Goal: Information Seeking & Learning: Find specific page/section

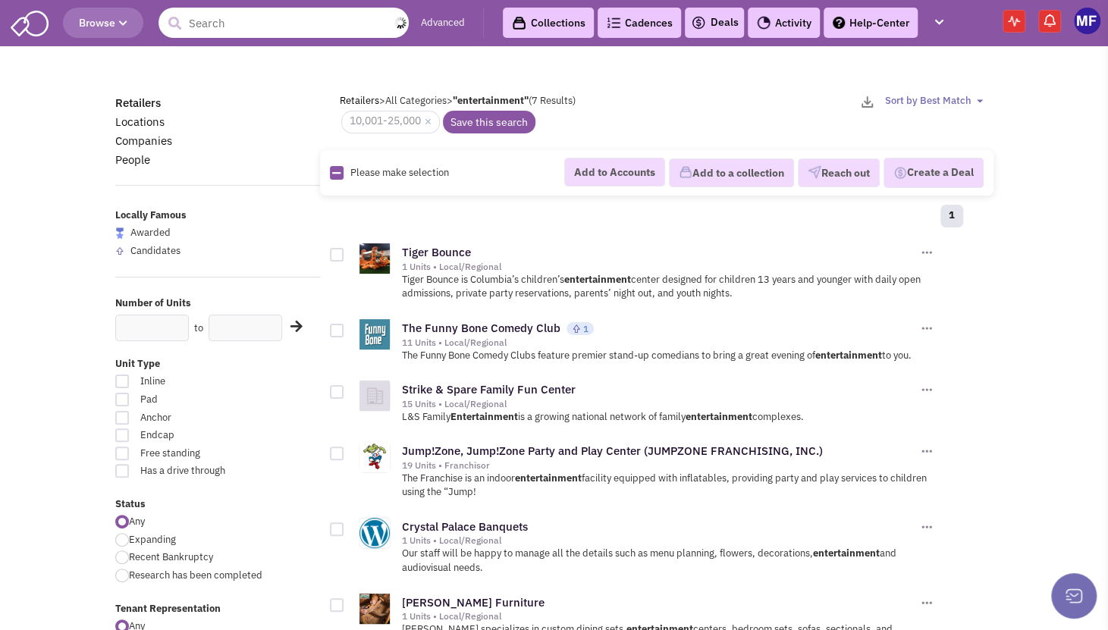
click at [360, 17] on input "text" at bounding box center [284, 23] width 250 height 30
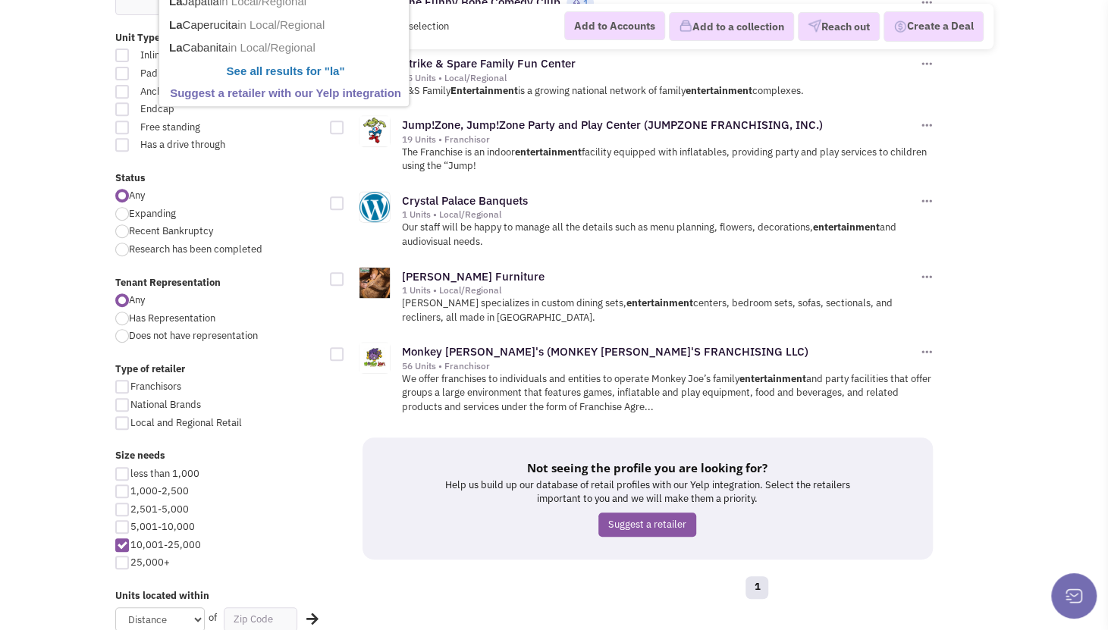
scroll to position [379, 0]
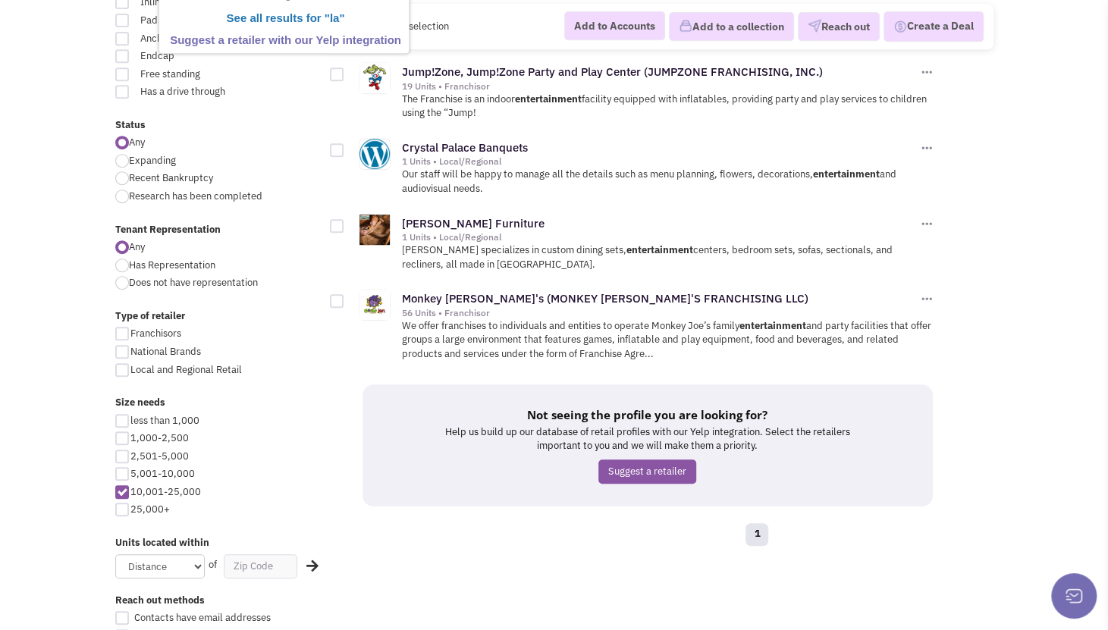
type input "la"
click at [121, 488] on div at bounding box center [122, 492] width 14 height 14
click at [130, 489] on input "10,001-25,000" at bounding box center [135, 494] width 10 height 10
checkbox input "false"
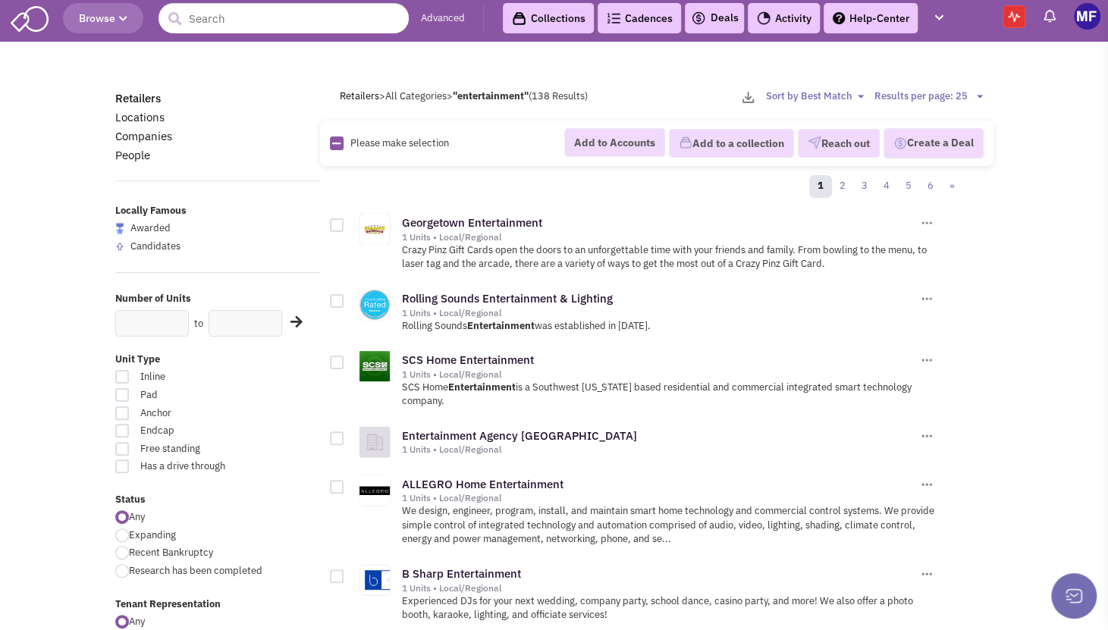
scroll to position [303, 0]
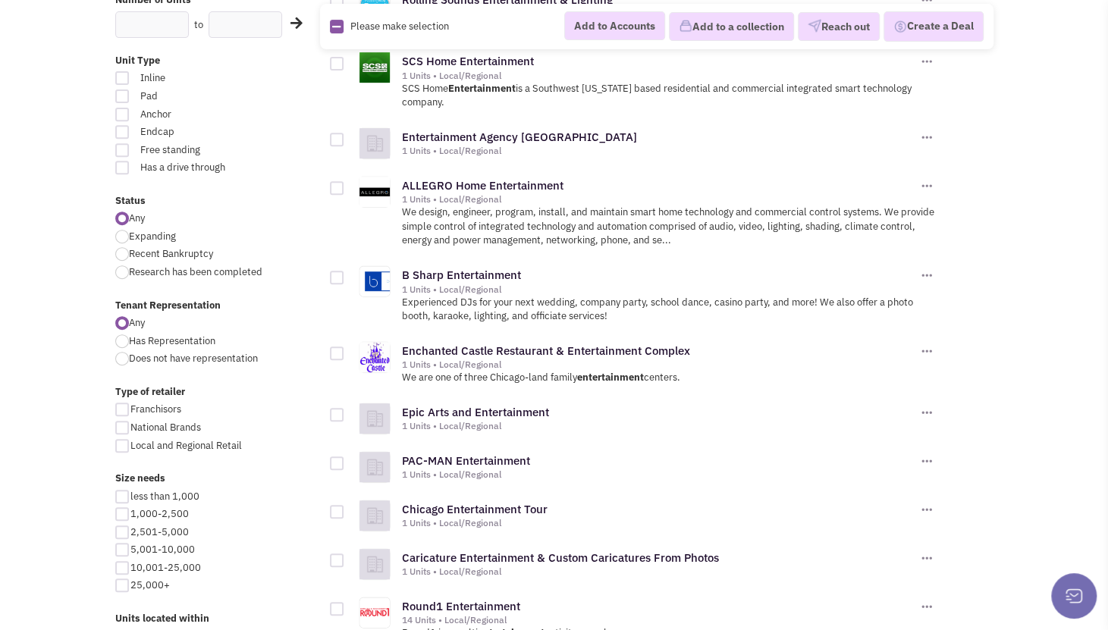
click at [124, 539] on div "less than 1,000 1,000-2,500 2,501-5,000 5,001-10,000 10,001-25,000 25,000+" at bounding box center [217, 543] width 225 height 107
click at [124, 531] on div at bounding box center [122, 533] width 14 height 14
click at [130, 531] on input "2,501-5,000" at bounding box center [135, 534] width 10 height 10
checkbox input "true"
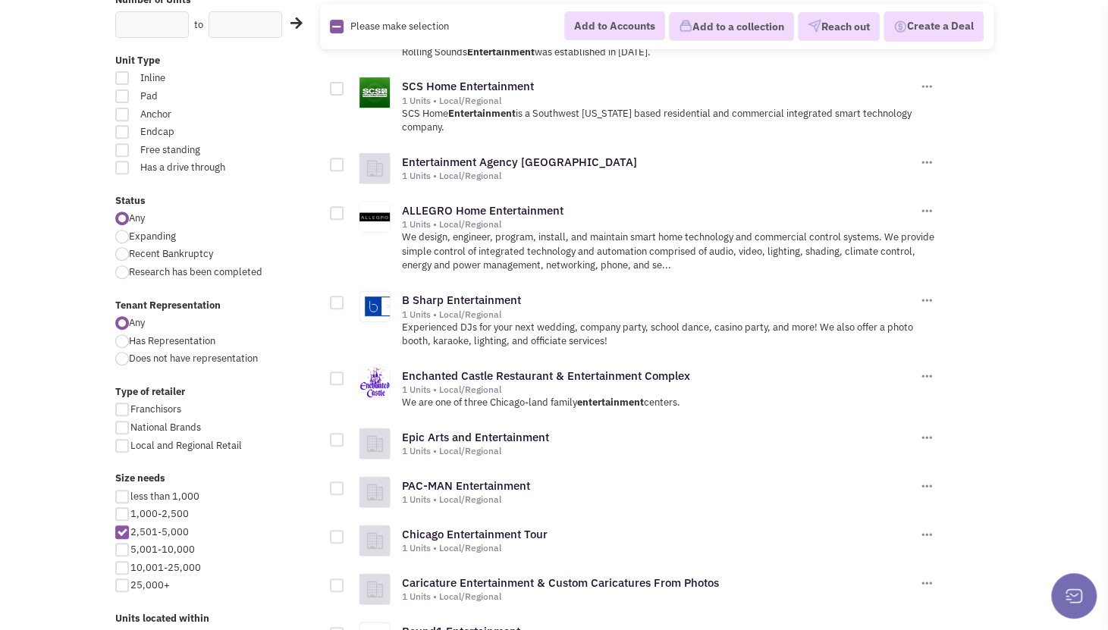
scroll to position [290, 0]
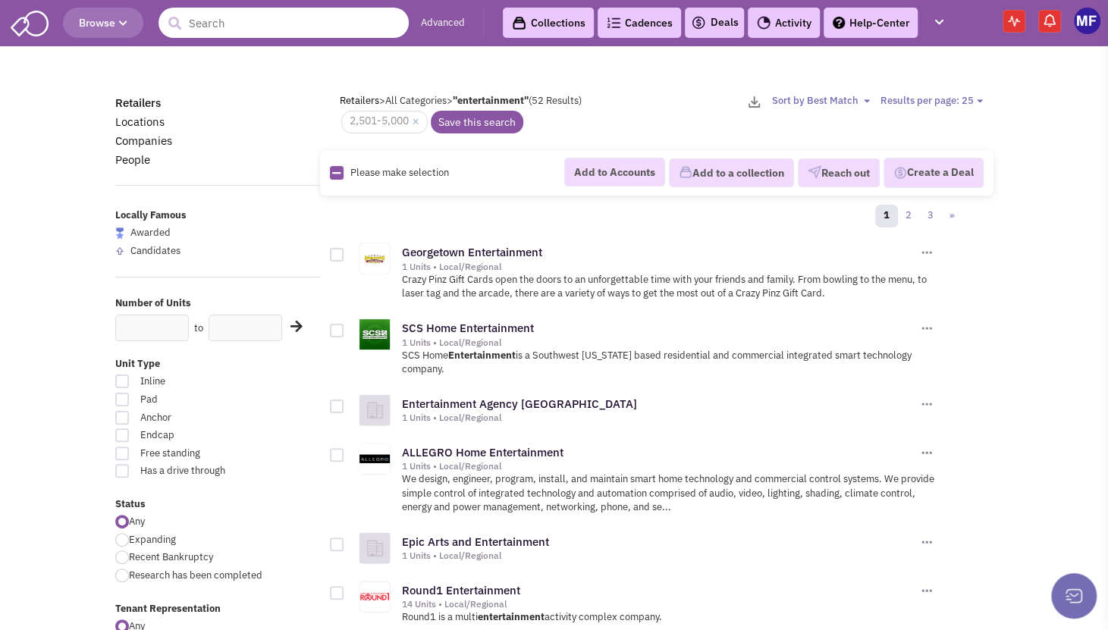
click at [284, 28] on input "text" at bounding box center [284, 23] width 250 height 30
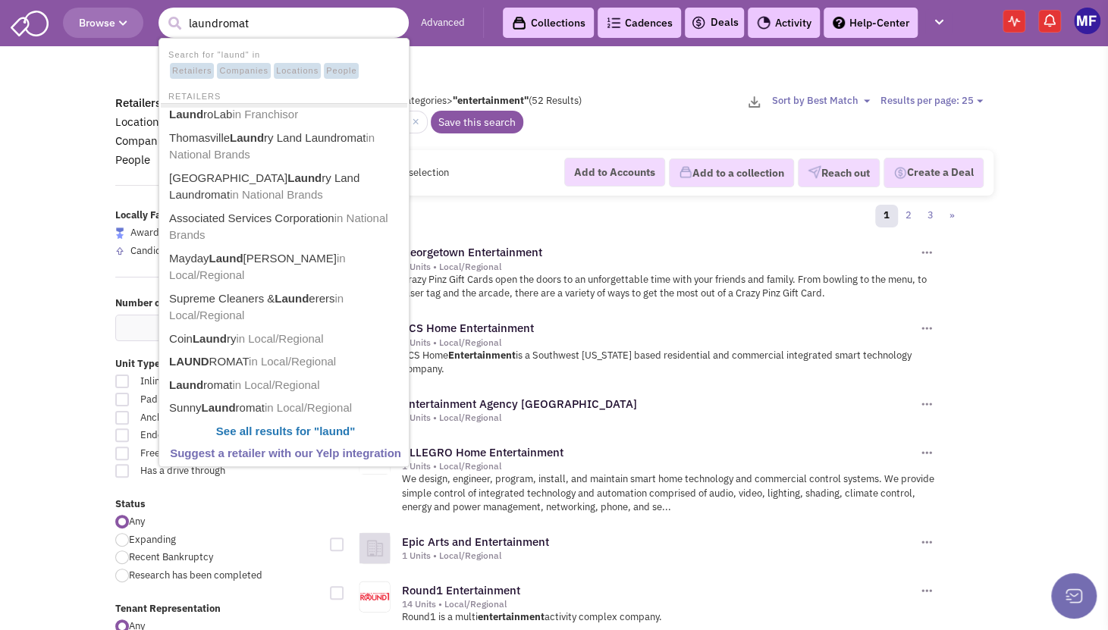
type input "laundromat"
click at [163, 12] on button "submit" at bounding box center [174, 23] width 23 height 23
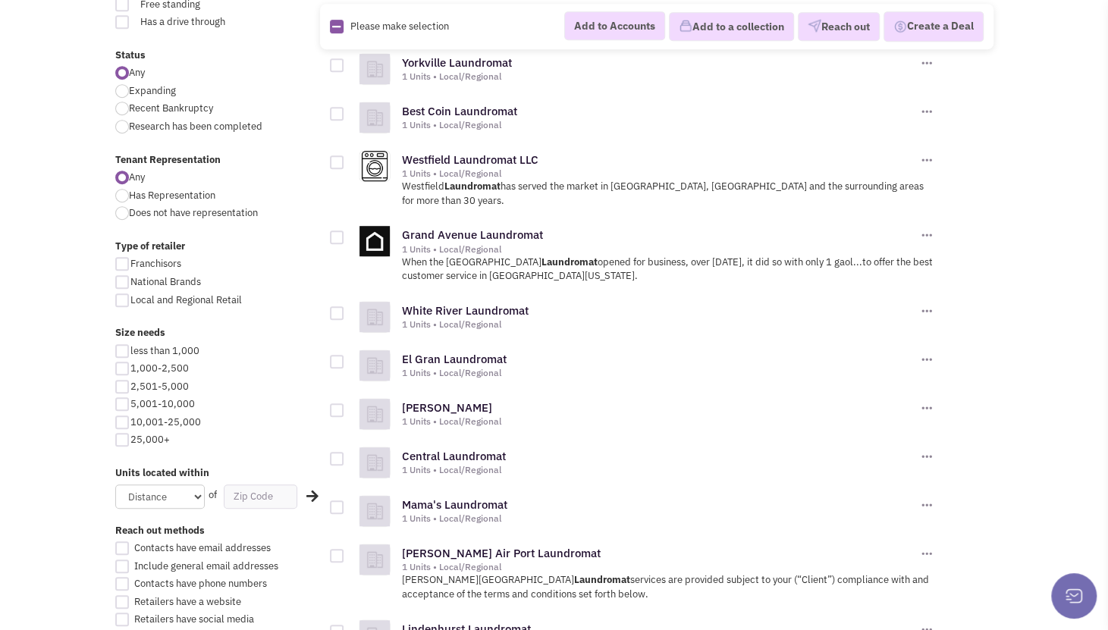
scroll to position [455, 0]
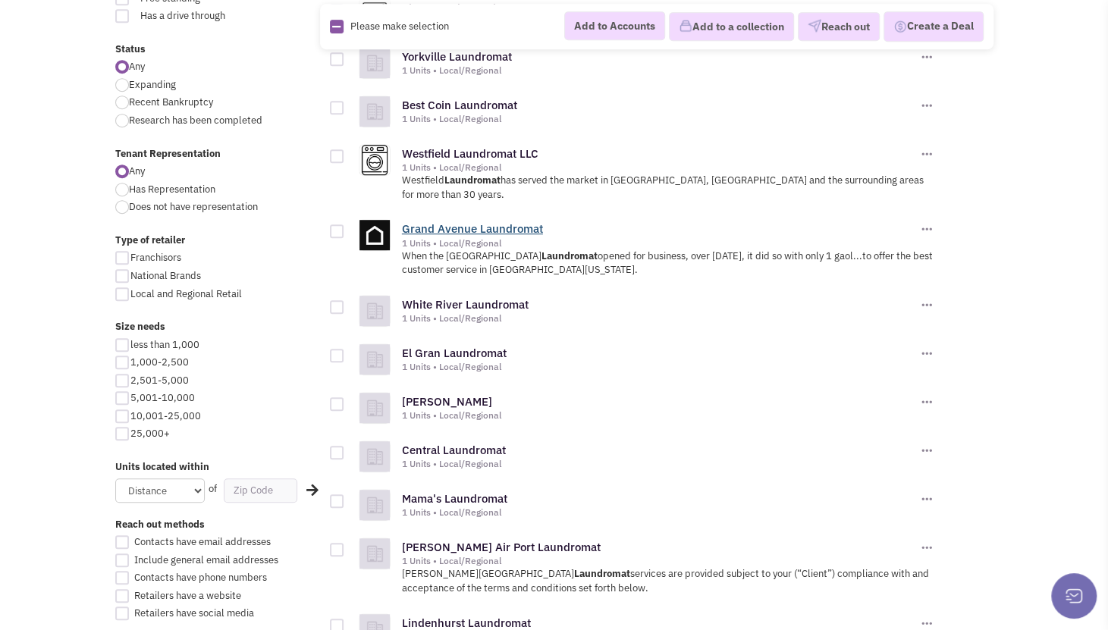
click at [458, 221] on link "Grand Avenue Laundromat" at bounding box center [472, 228] width 141 height 14
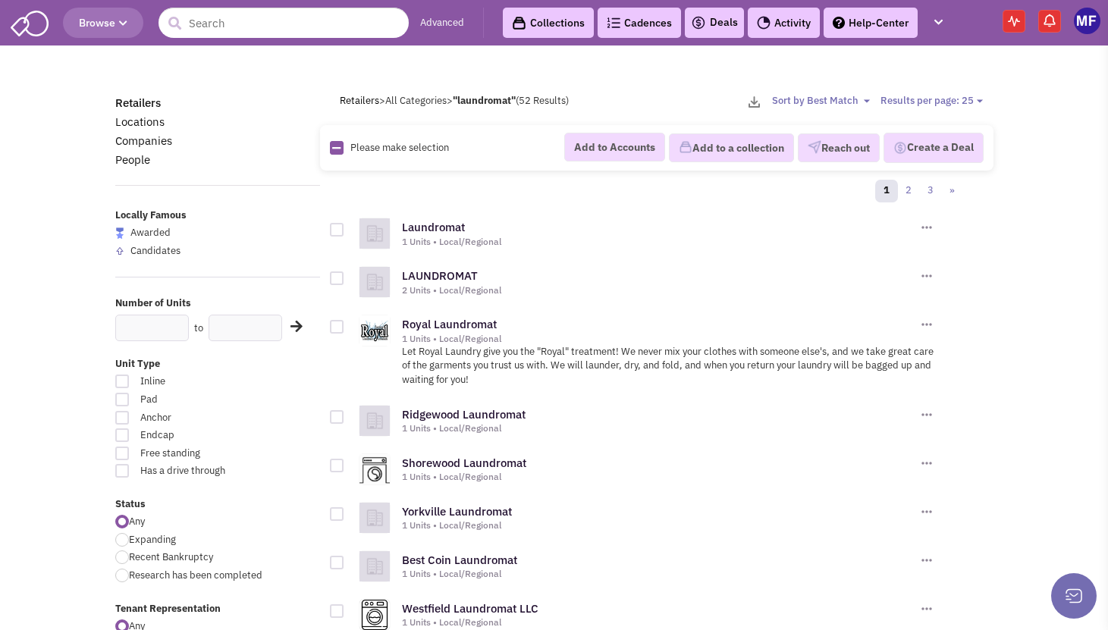
scroll to position [455, 0]
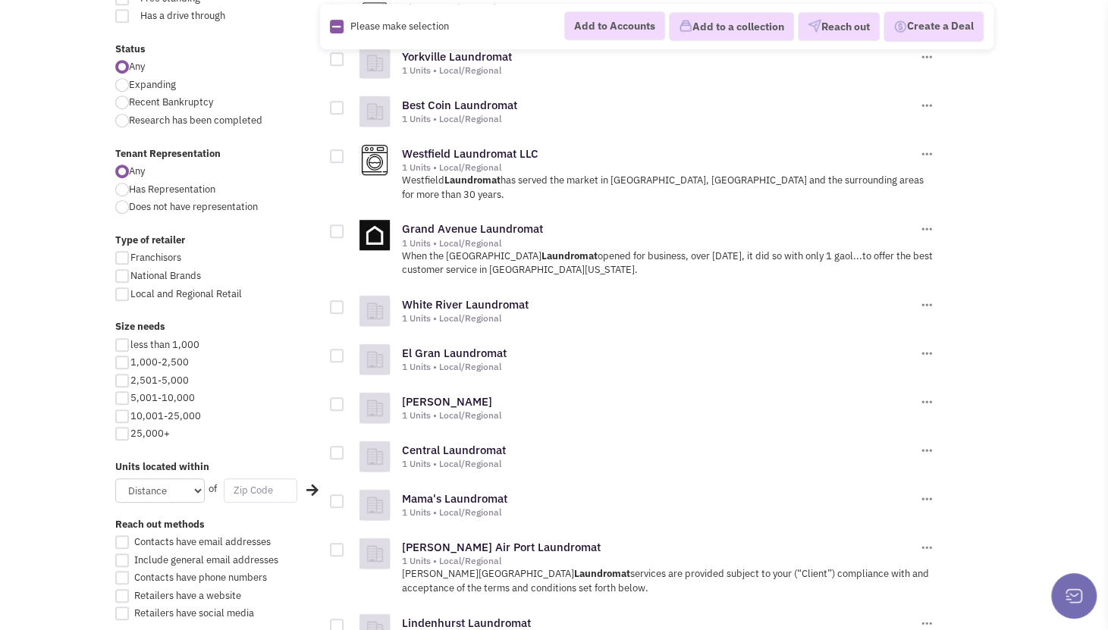
click at [256, 489] on input "text" at bounding box center [261, 491] width 74 height 24
type input "60641"
click at [173, 488] on select "Distance 1 Mile 5 Miles 10 Miles 20 Miles 50 Miles" at bounding box center [160, 491] width 90 height 24
select select "10"
click at [115, 479] on select "Distance 1 Mile 5 Miles 10 Miles 20 Miles 50 Miles" at bounding box center [160, 491] width 90 height 24
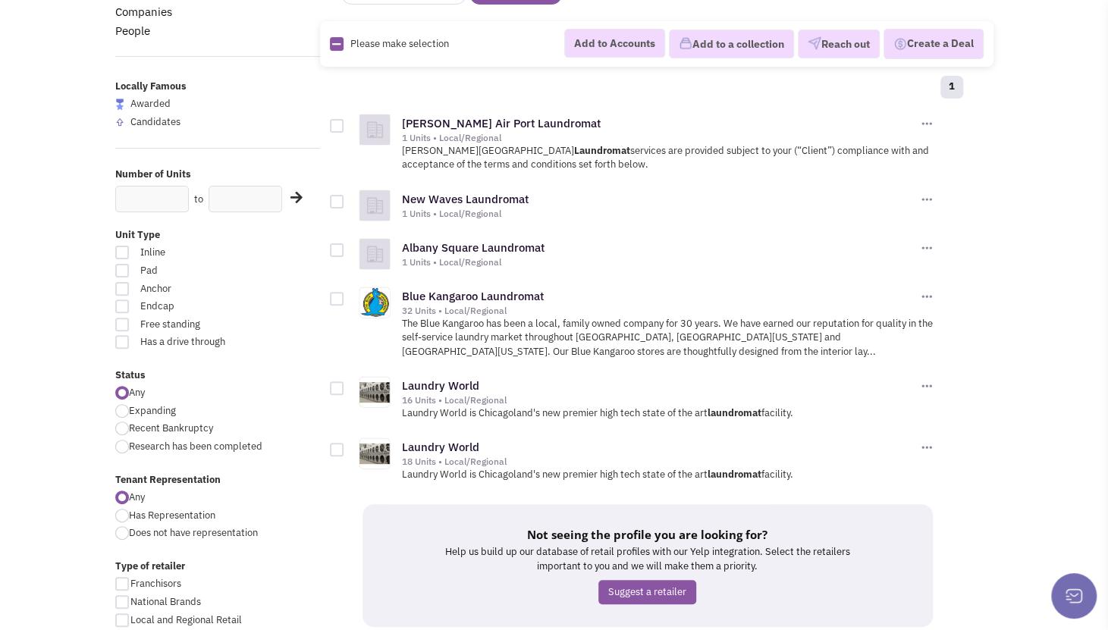
scroll to position [152, 0]
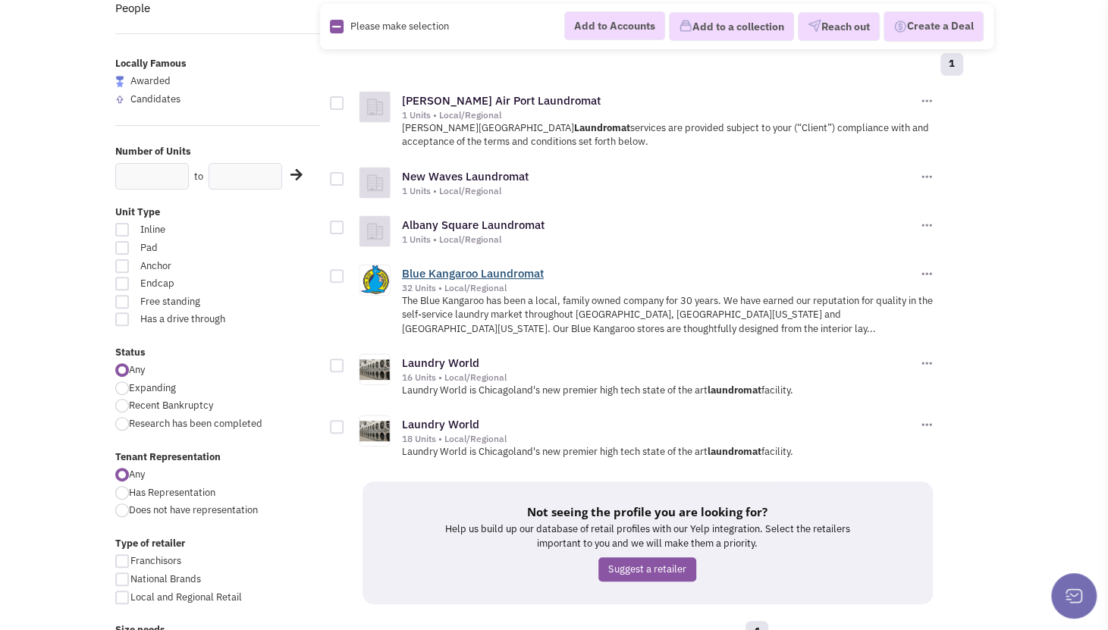
click at [476, 266] on link "Blue Kangaroo Laundromat" at bounding box center [473, 273] width 142 height 14
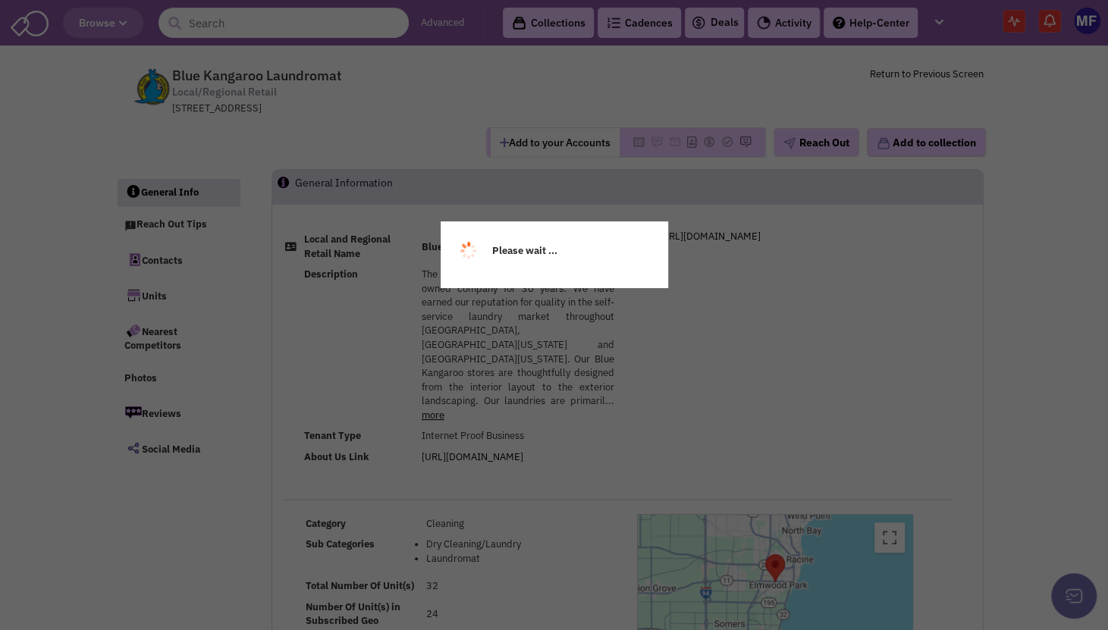
select select
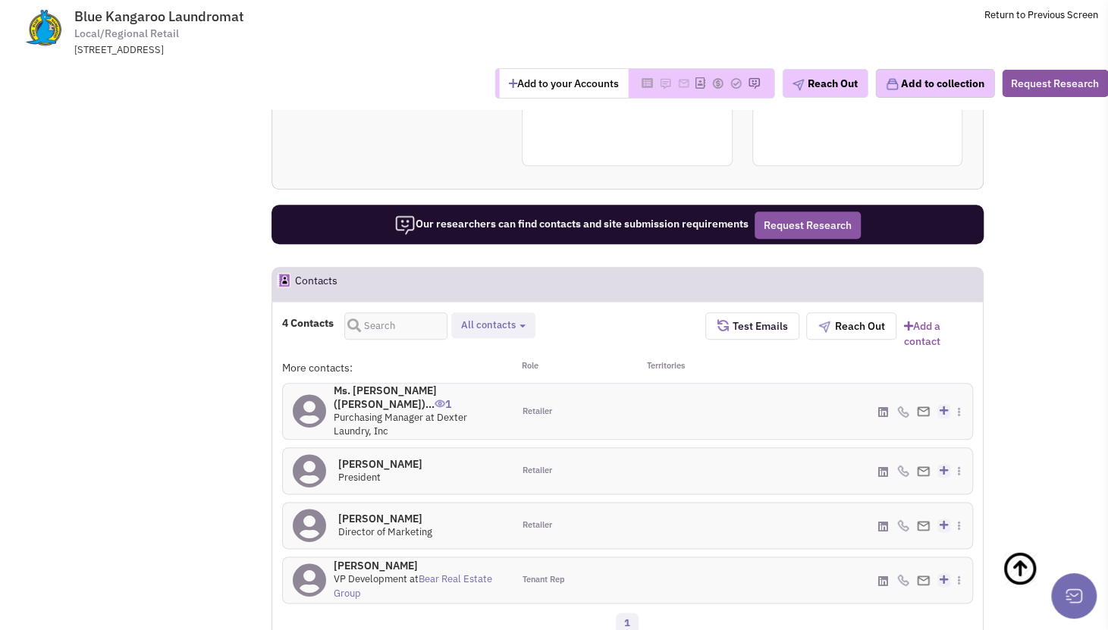
scroll to position [834, 0]
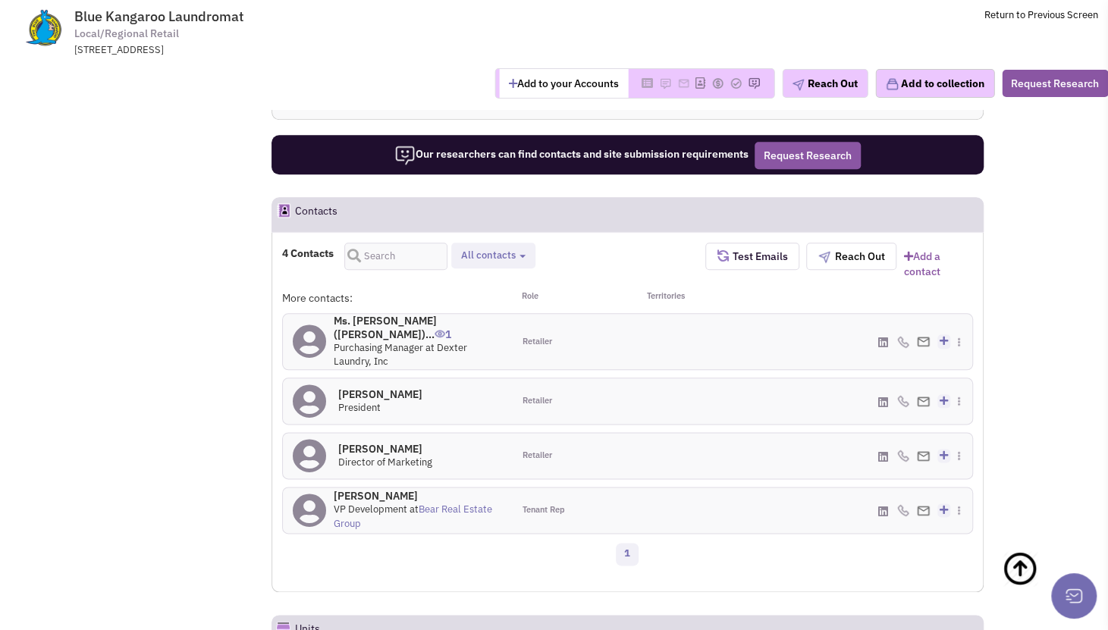
select select
click at [366, 388] on h4 "[PERSON_NAME] 0" at bounding box center [380, 395] width 84 height 14
